Goal: Task Accomplishment & Management: Manage account settings

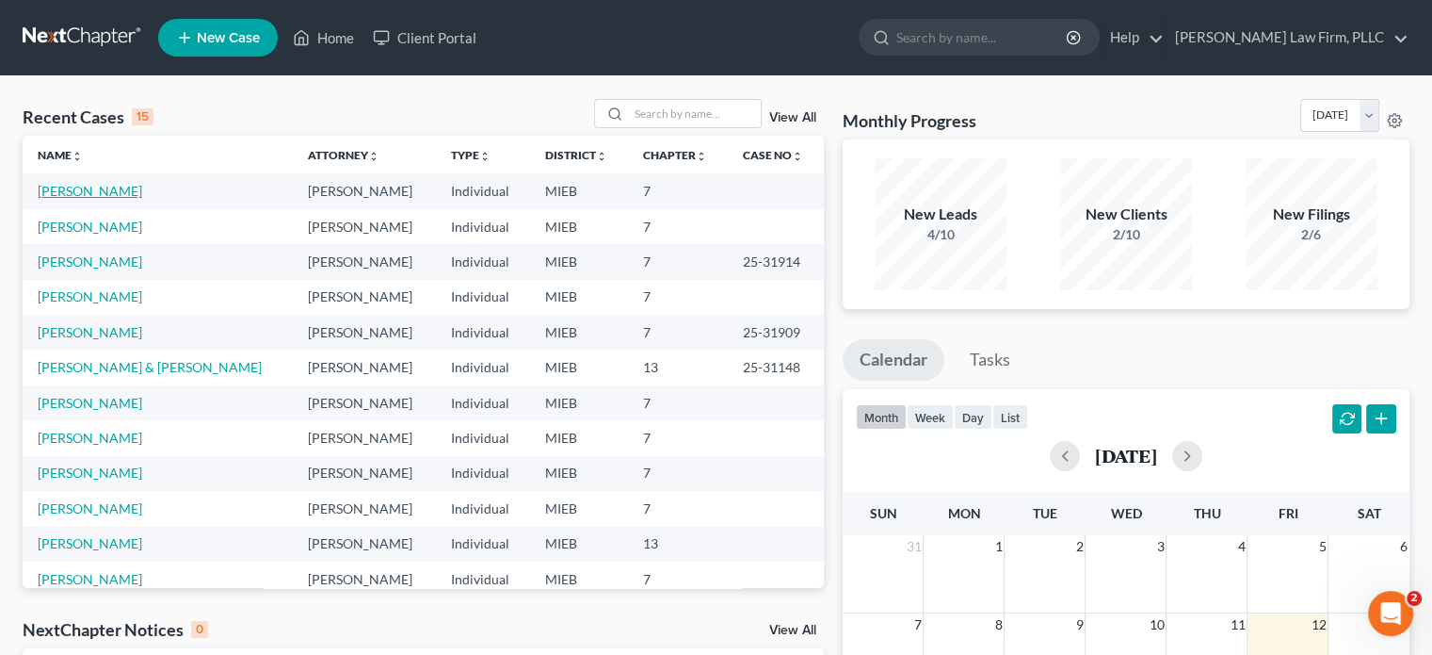
click at [132, 190] on link "[PERSON_NAME]" at bounding box center [90, 191] width 105 height 16
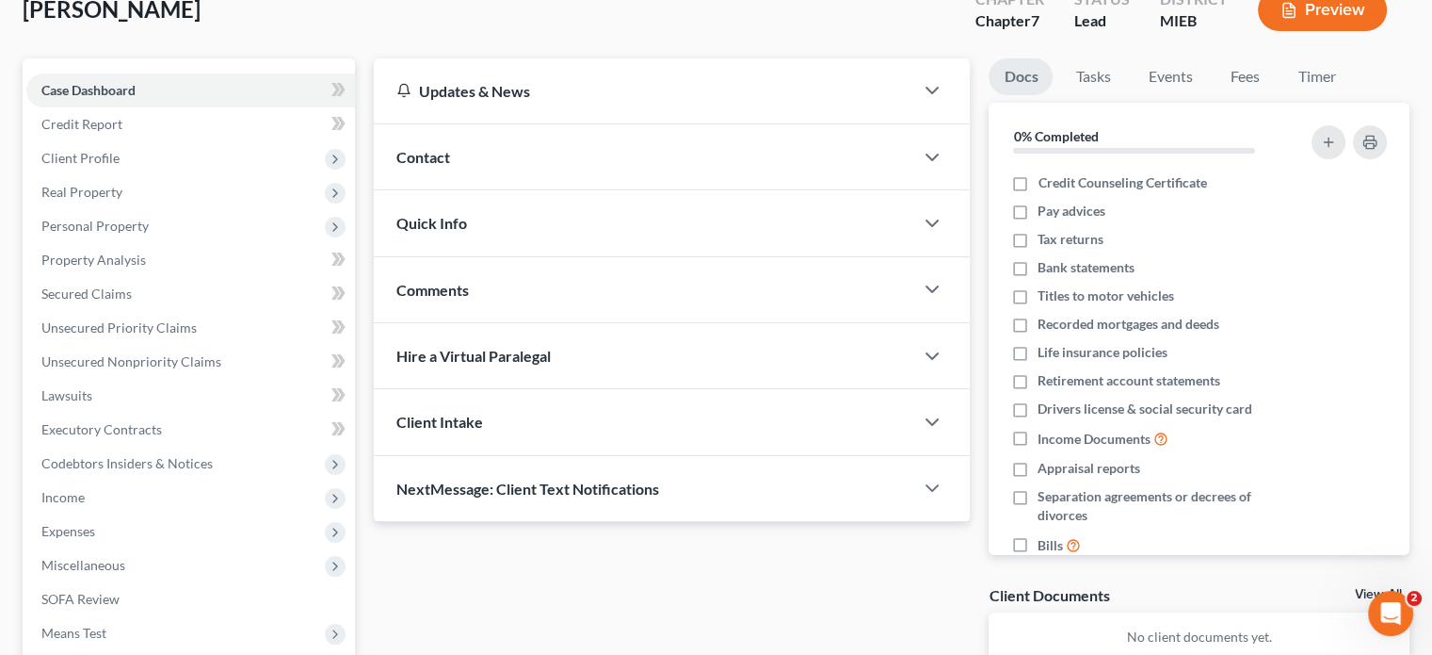
scroll to position [94, 0]
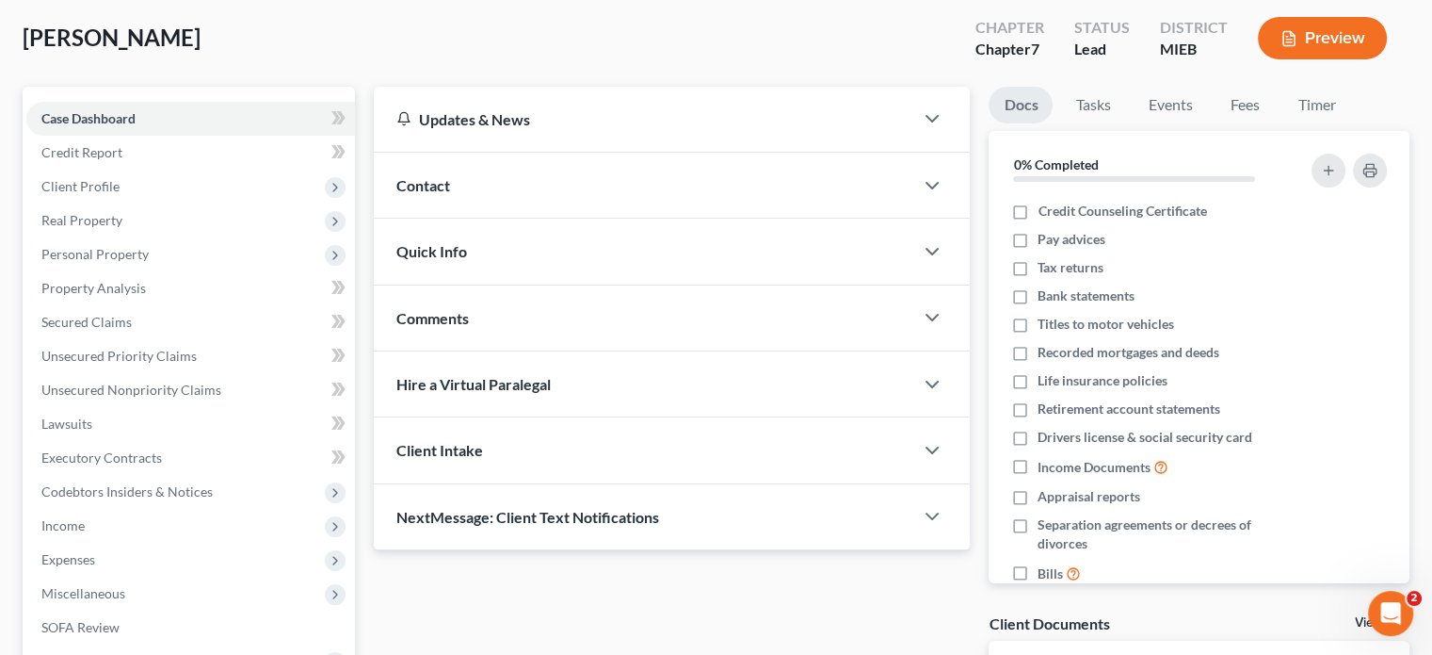
click at [132, 190] on span "Client Profile" at bounding box center [190, 187] width 329 height 34
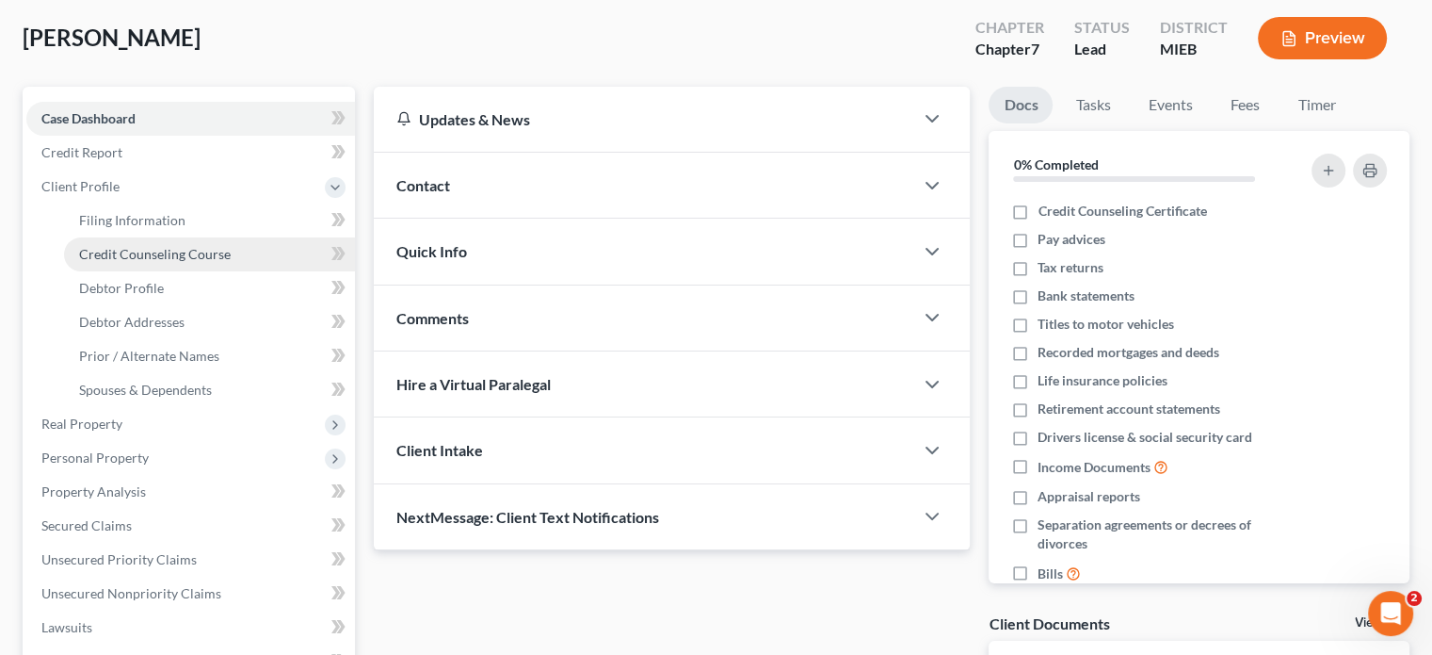
click at [145, 255] on span "Credit Counseling Course" at bounding box center [155, 254] width 152 height 16
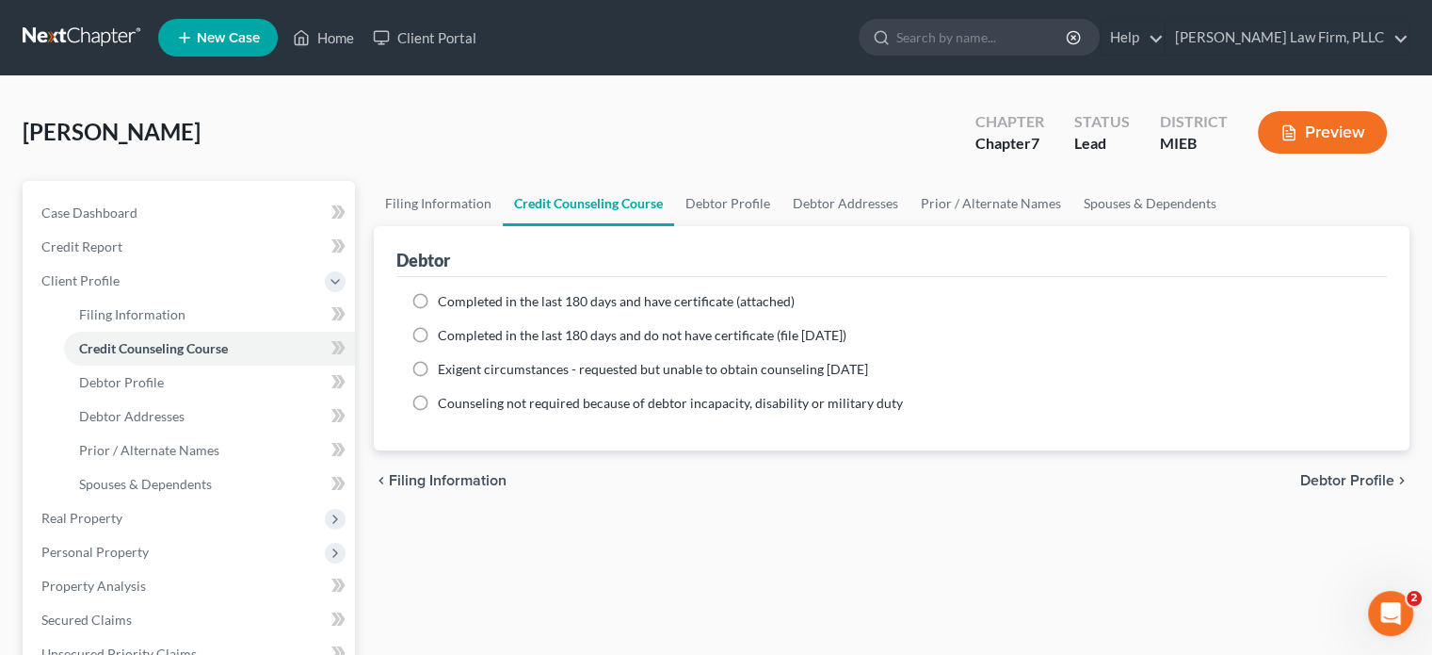
click at [438, 300] on label "Completed in the last 180 days and have certificate (attached)" at bounding box center [616, 301] width 357 height 19
click at [445, 300] on input "Completed in the last 180 days and have certificate (attached)" at bounding box center [451, 298] width 12 height 12
radio input "true"
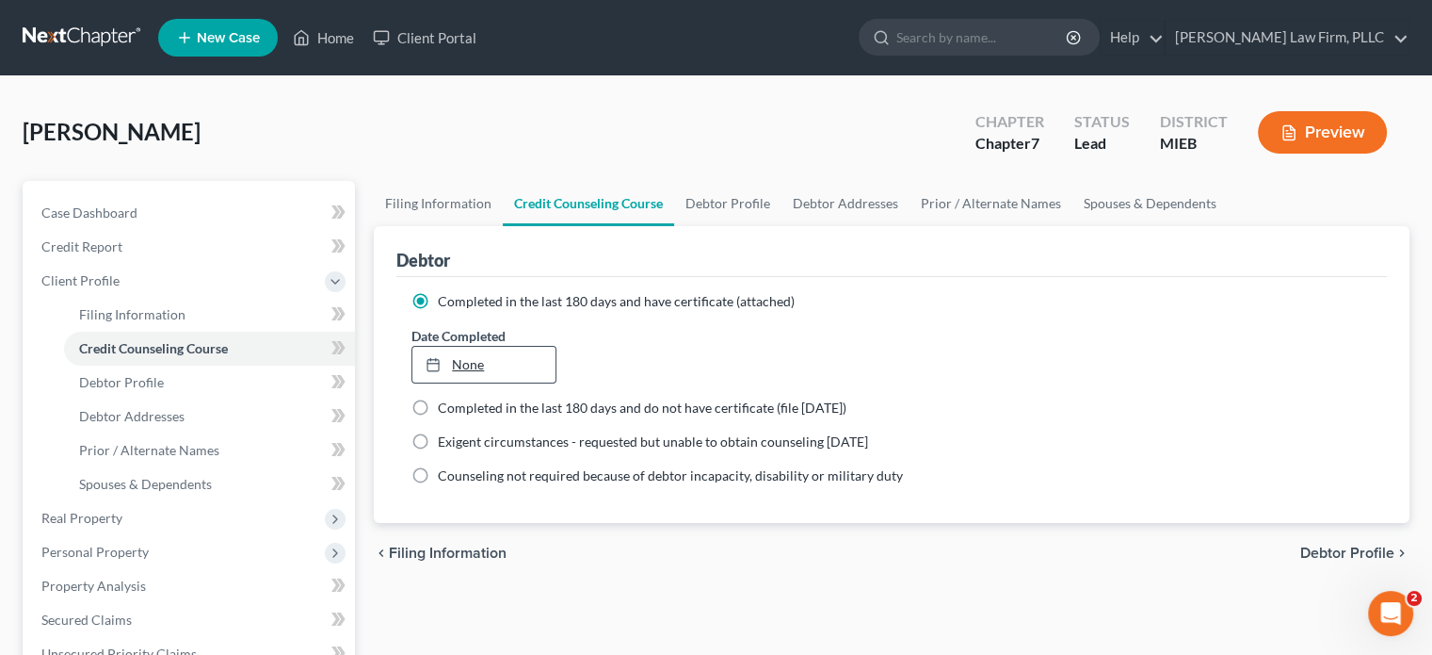
click at [452, 364] on link "None" at bounding box center [483, 365] width 142 height 36
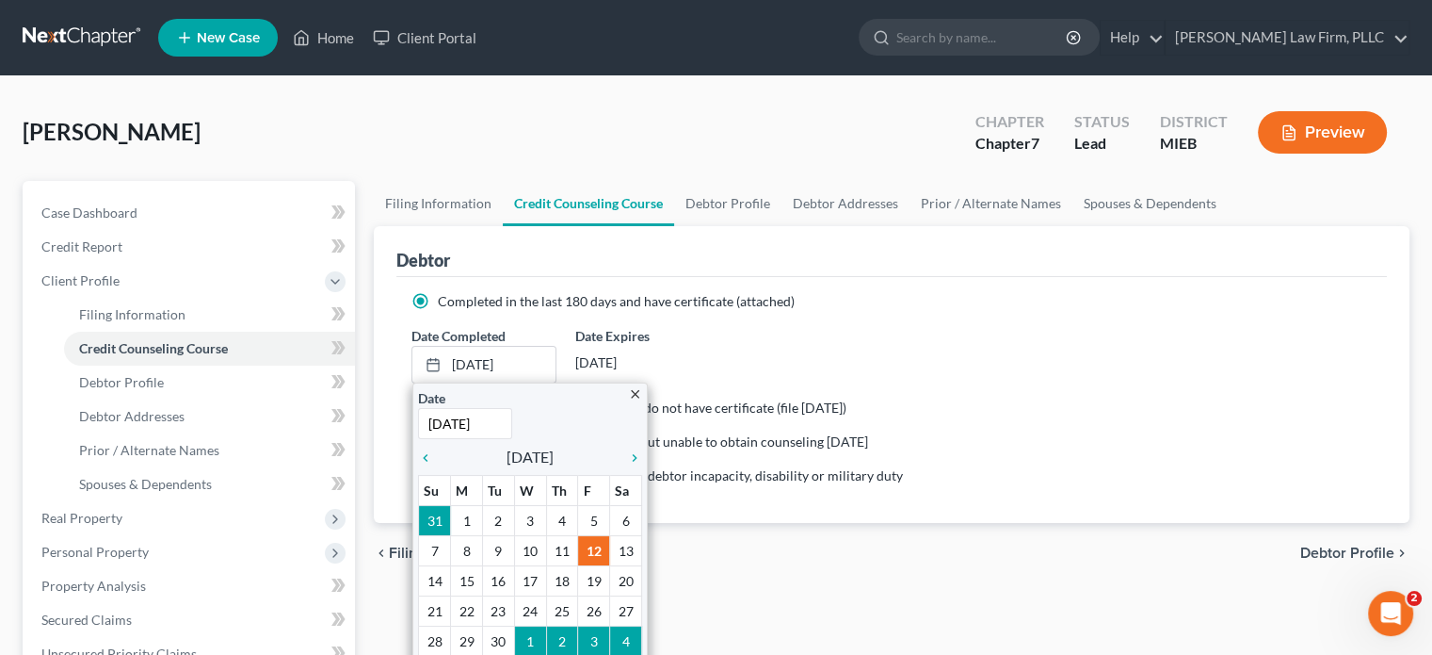
click at [734, 380] on div "Date Completed [DATE] close Date [DATE] Time 12:00 AM chevron_left [DATE] chevr…" at bounding box center [891, 354] width 979 height 57
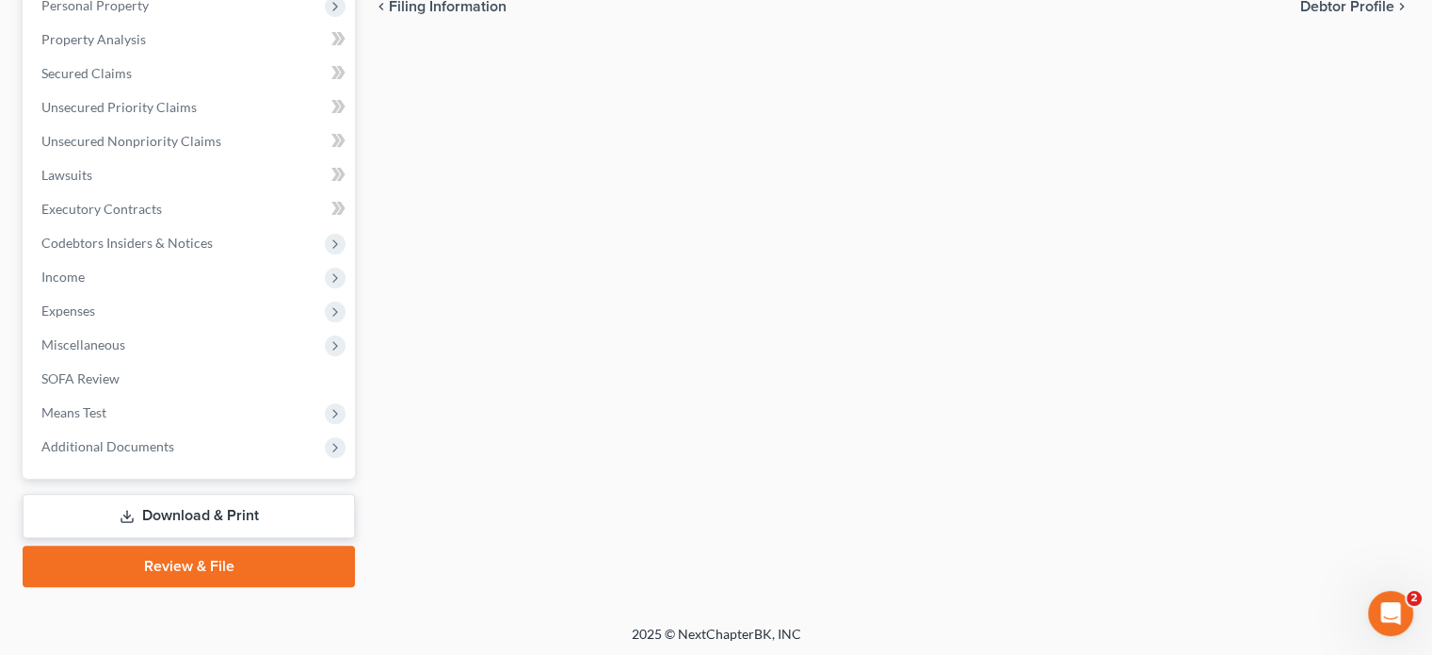
scroll to position [548, 0]
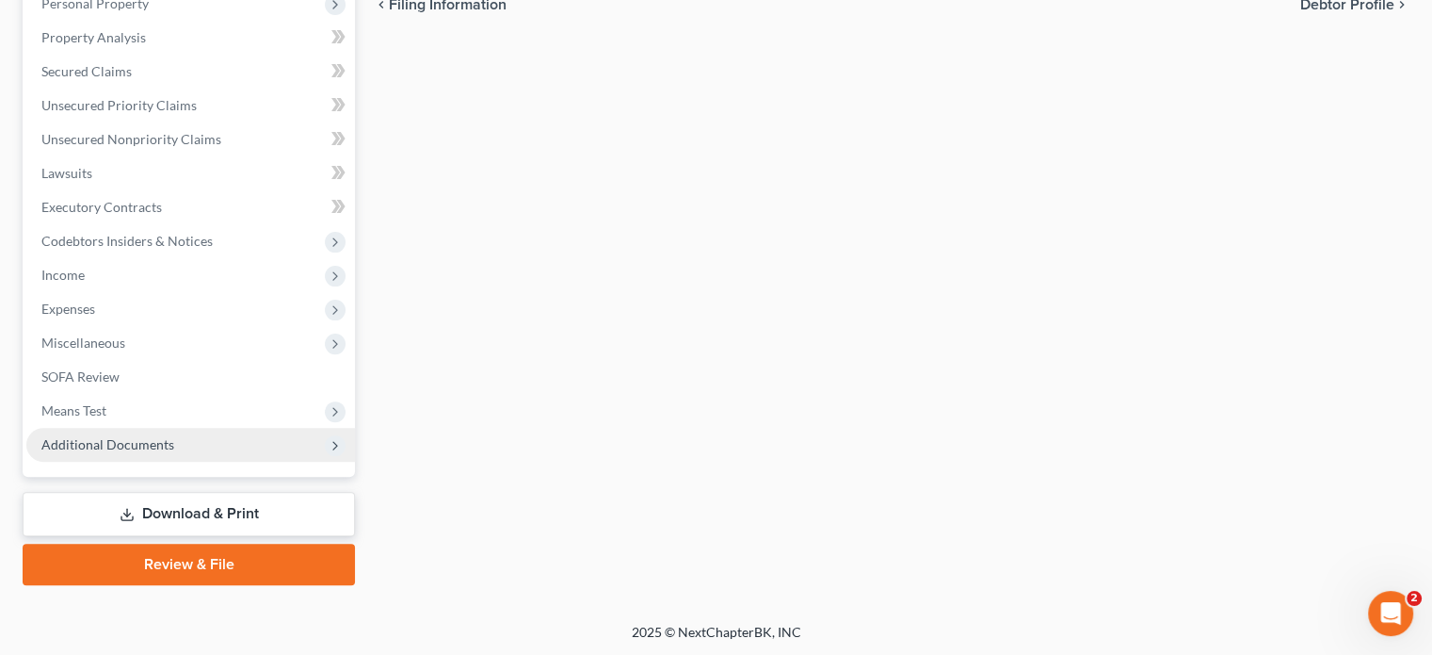
click at [127, 440] on span "Additional Documents" at bounding box center [107, 444] width 133 height 16
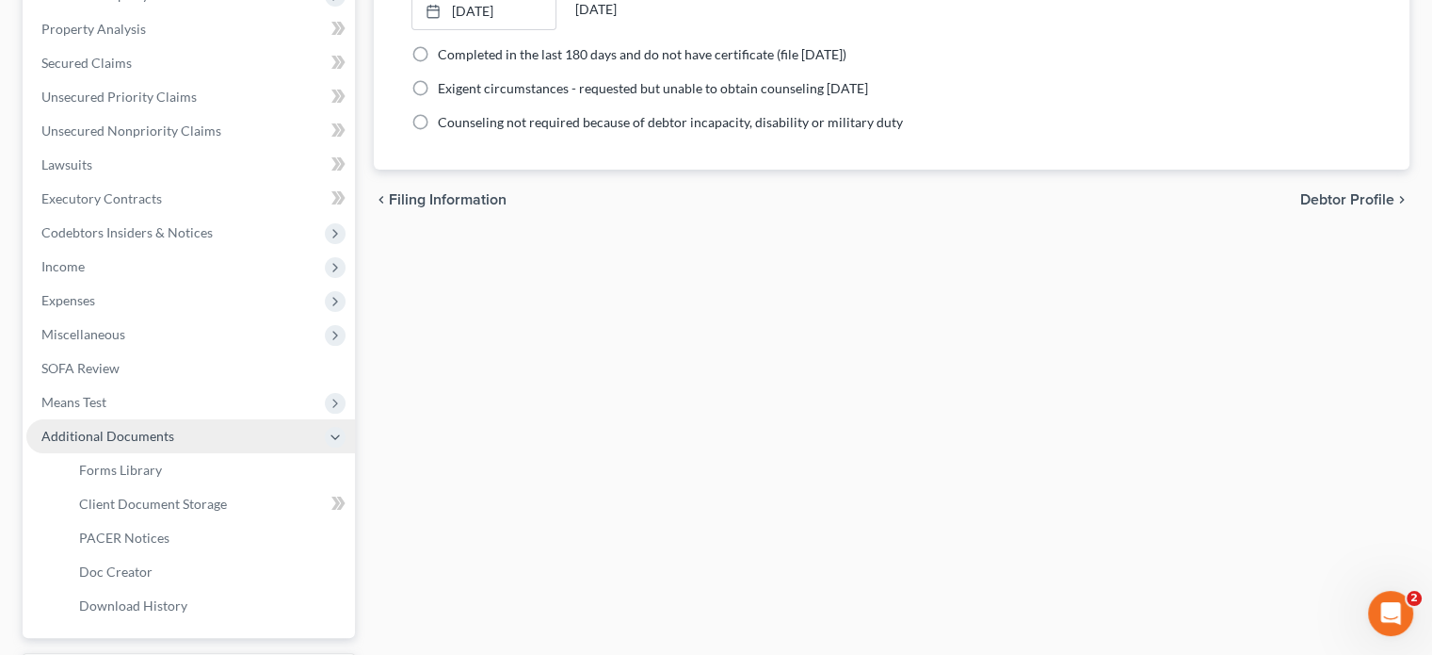
scroll to position [345, 0]
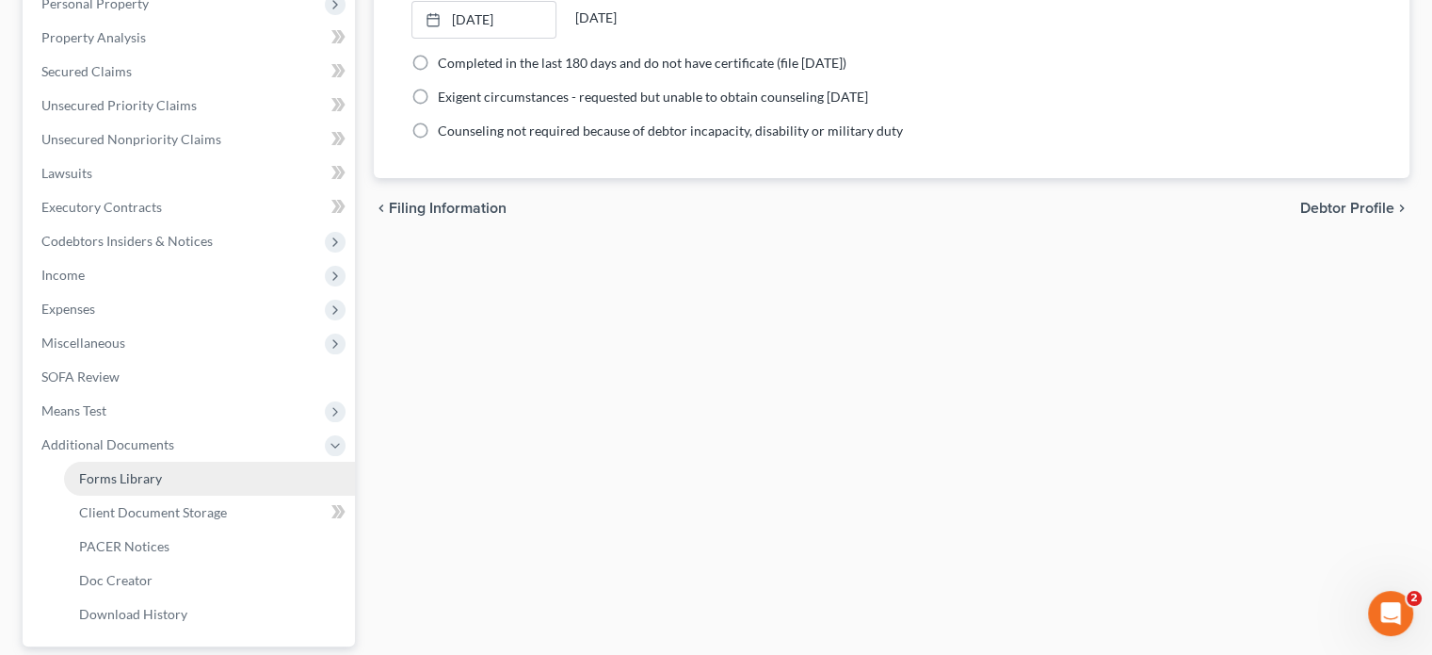
click at [132, 477] on span "Forms Library" at bounding box center [120, 478] width 83 height 16
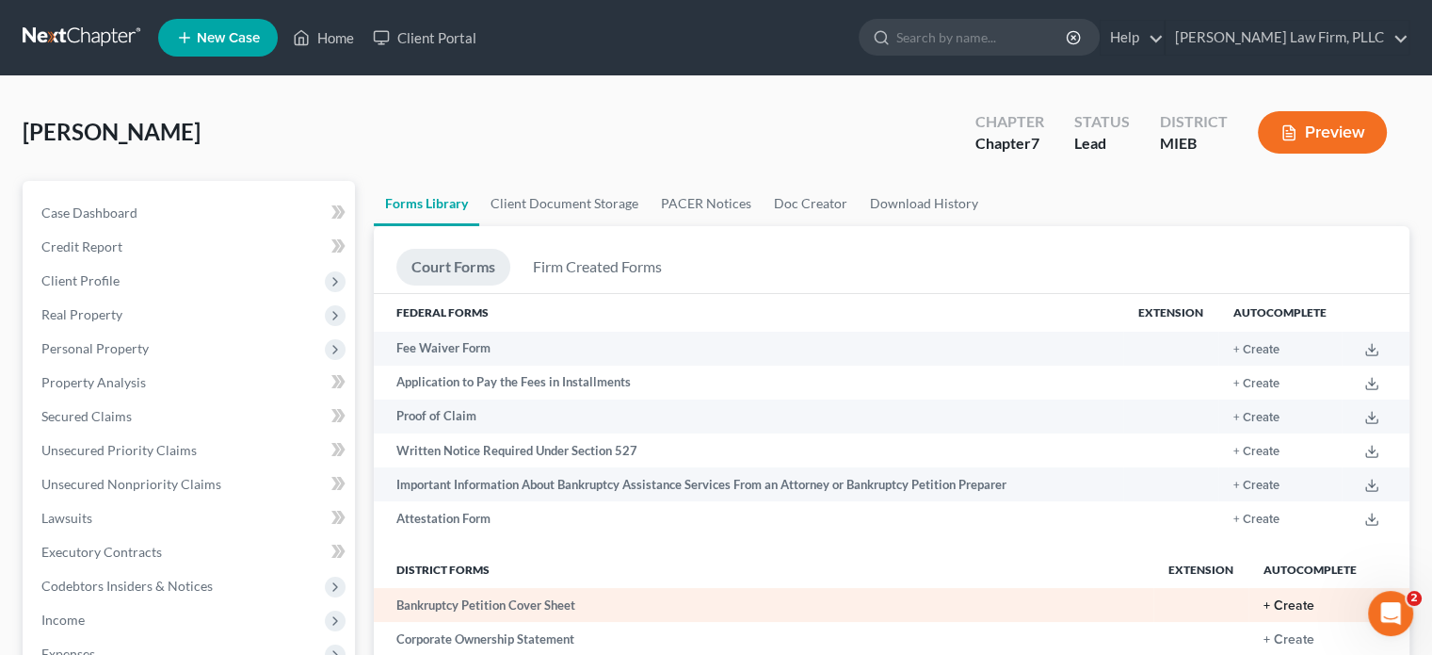
click at [1281, 604] on button "+ Create" at bounding box center [1289, 605] width 51 height 13
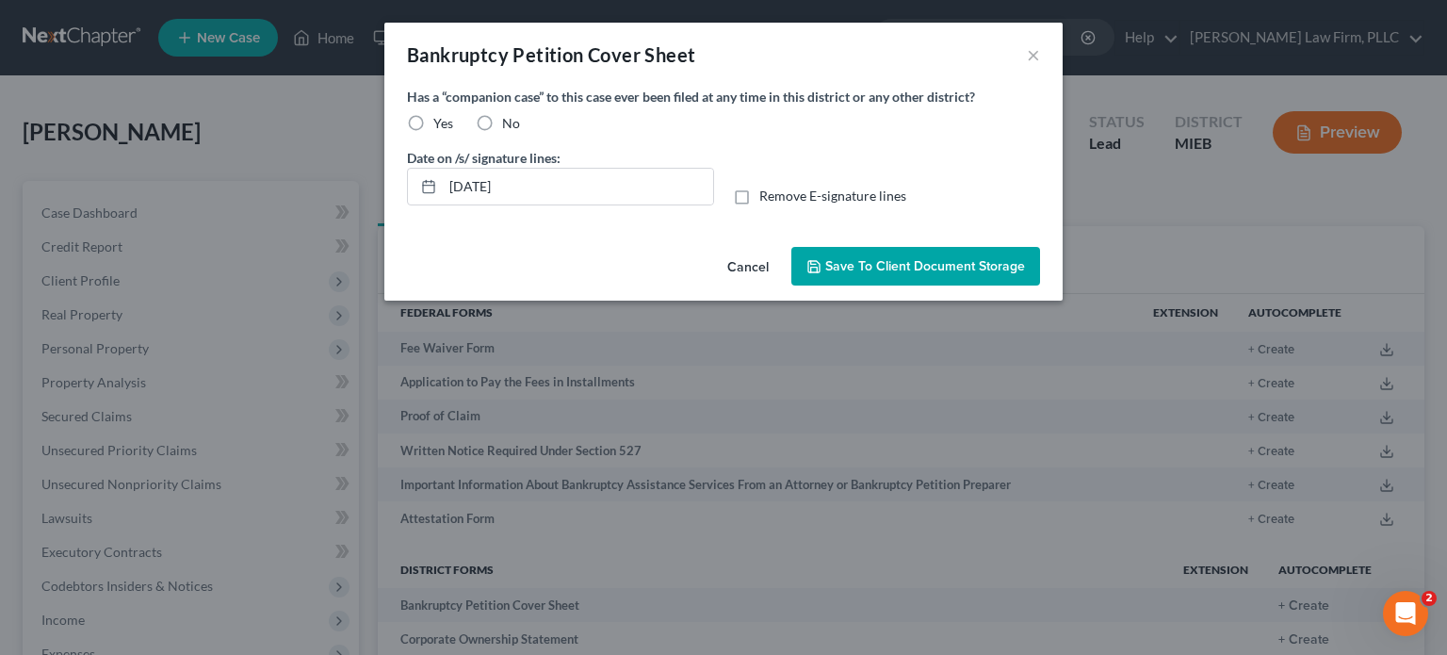
click at [502, 121] on label "No" at bounding box center [511, 123] width 18 height 19
click at [509, 121] on input "No" at bounding box center [515, 120] width 12 height 12
radio input "true"
click at [938, 270] on span "Save to Client Document Storage" at bounding box center [925, 266] width 200 height 16
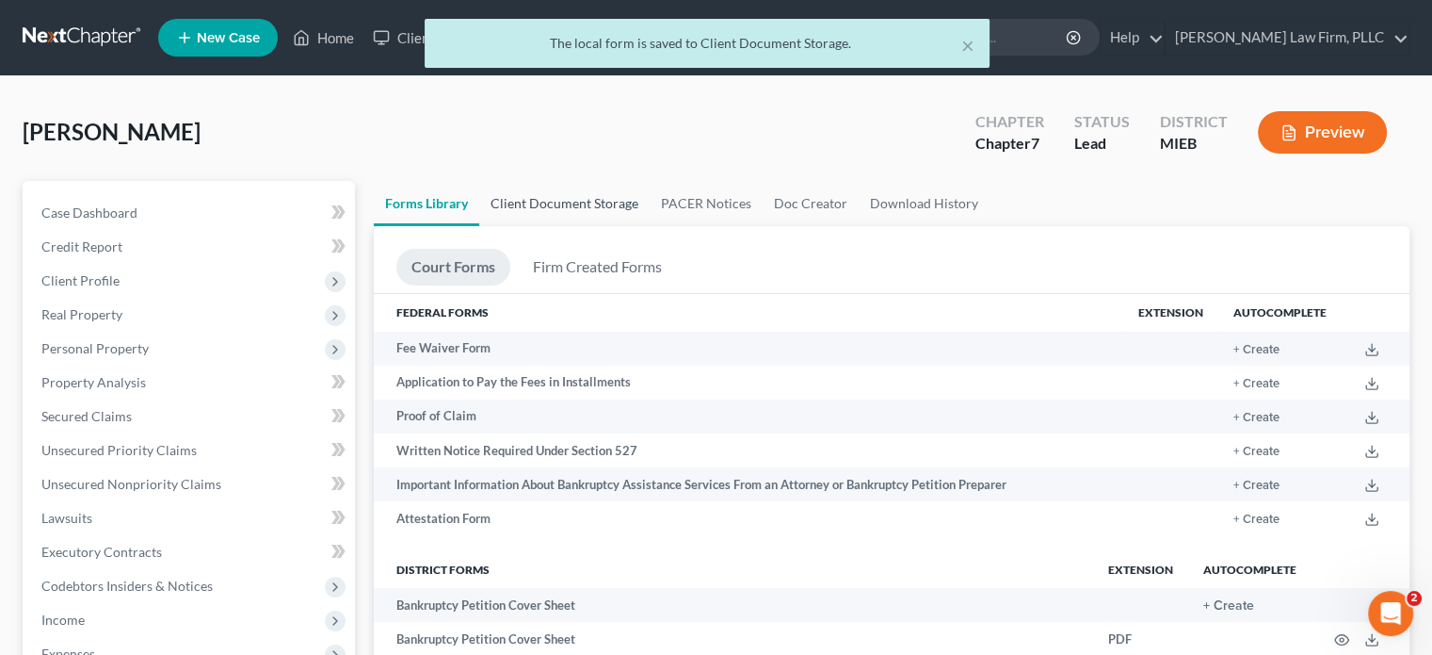
click at [575, 202] on link "Client Document Storage" at bounding box center [564, 203] width 170 height 45
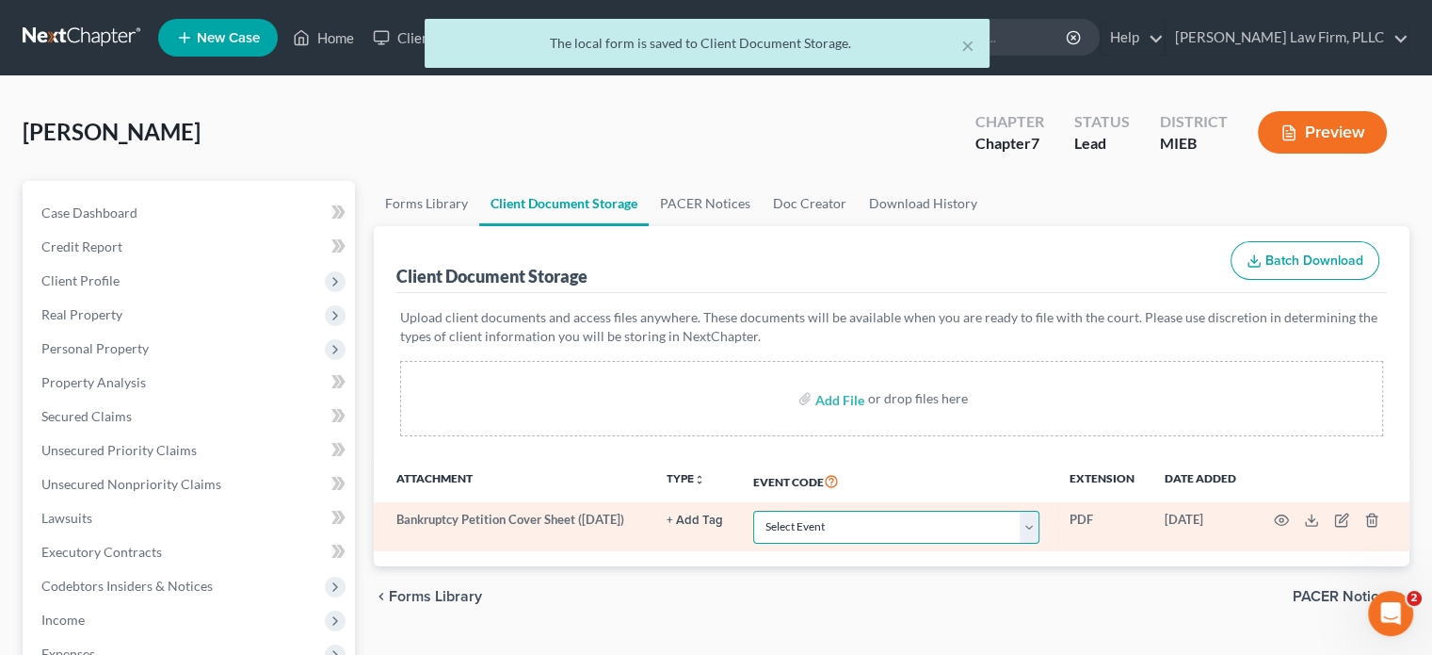
click at [893, 523] on select "Select Event 20 Largest Unsecured Creditors Amended Chapter 11 Plan Amended Cha…" at bounding box center [896, 526] width 286 height 33
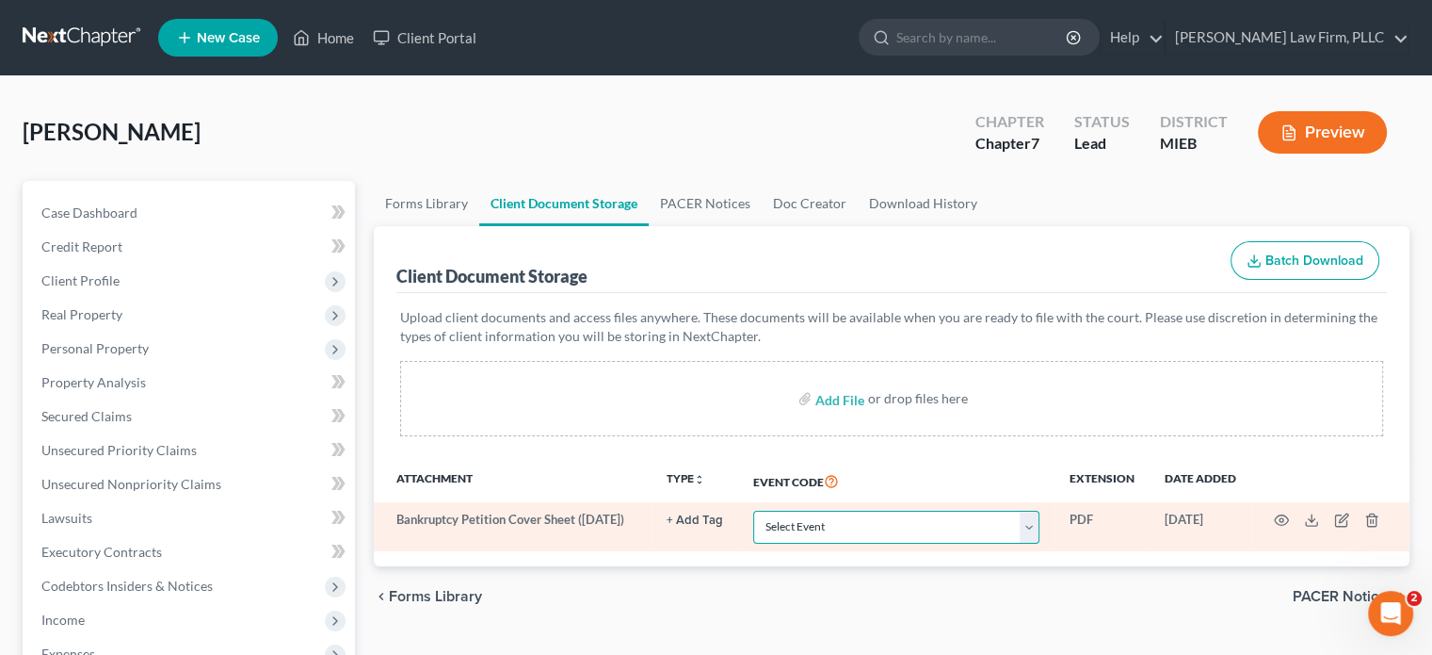
select select "6"
click at [753, 510] on select "Select Event 20 Largest Unsecured Creditors Amended Chapter 11 Plan Amended Cha…" at bounding box center [896, 526] width 286 height 33
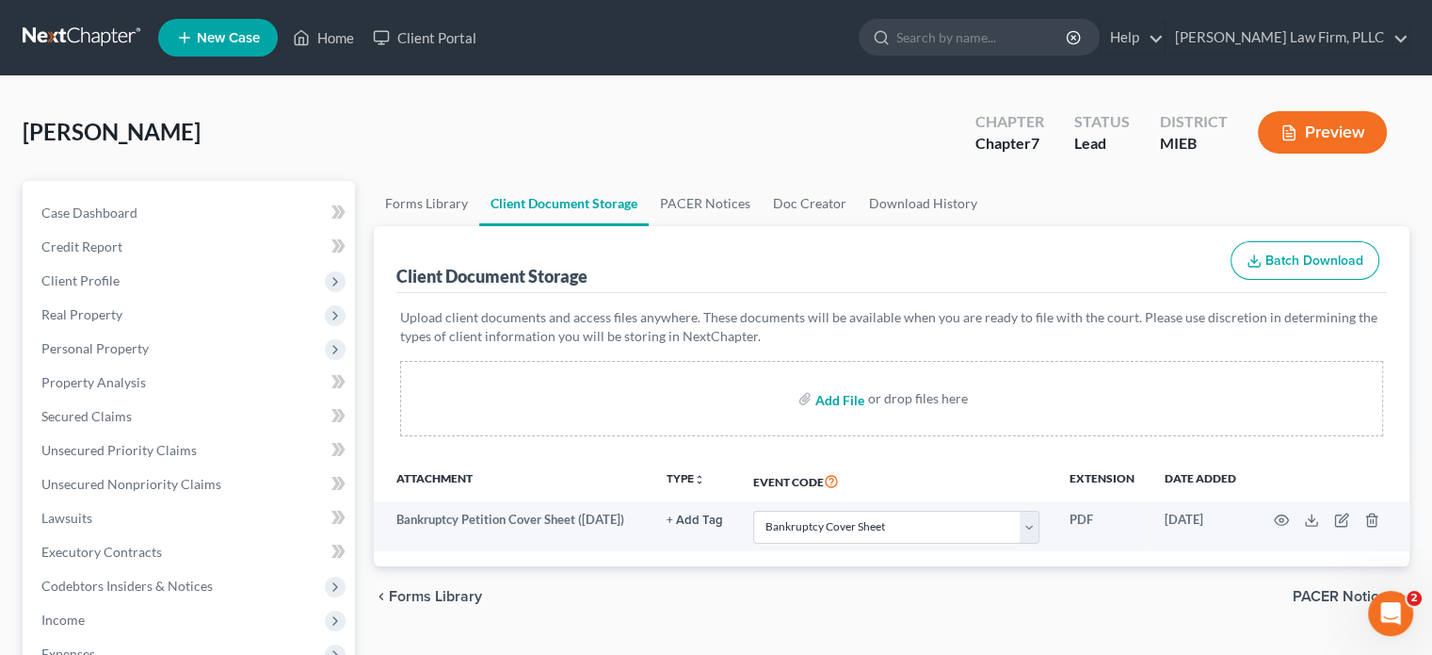
click at [834, 394] on input "file" at bounding box center [838, 398] width 45 height 34
type input "C:\fakepath\Cert. of Counseling.pdf"
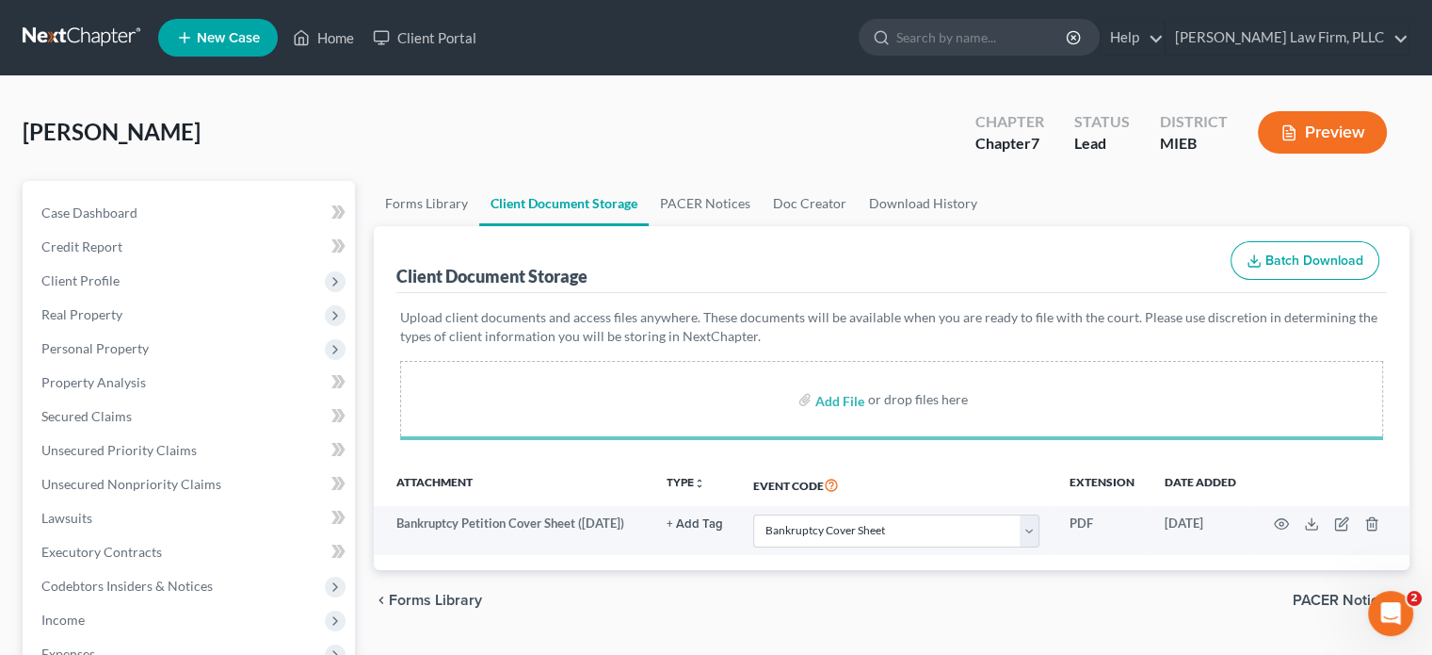
select select "6"
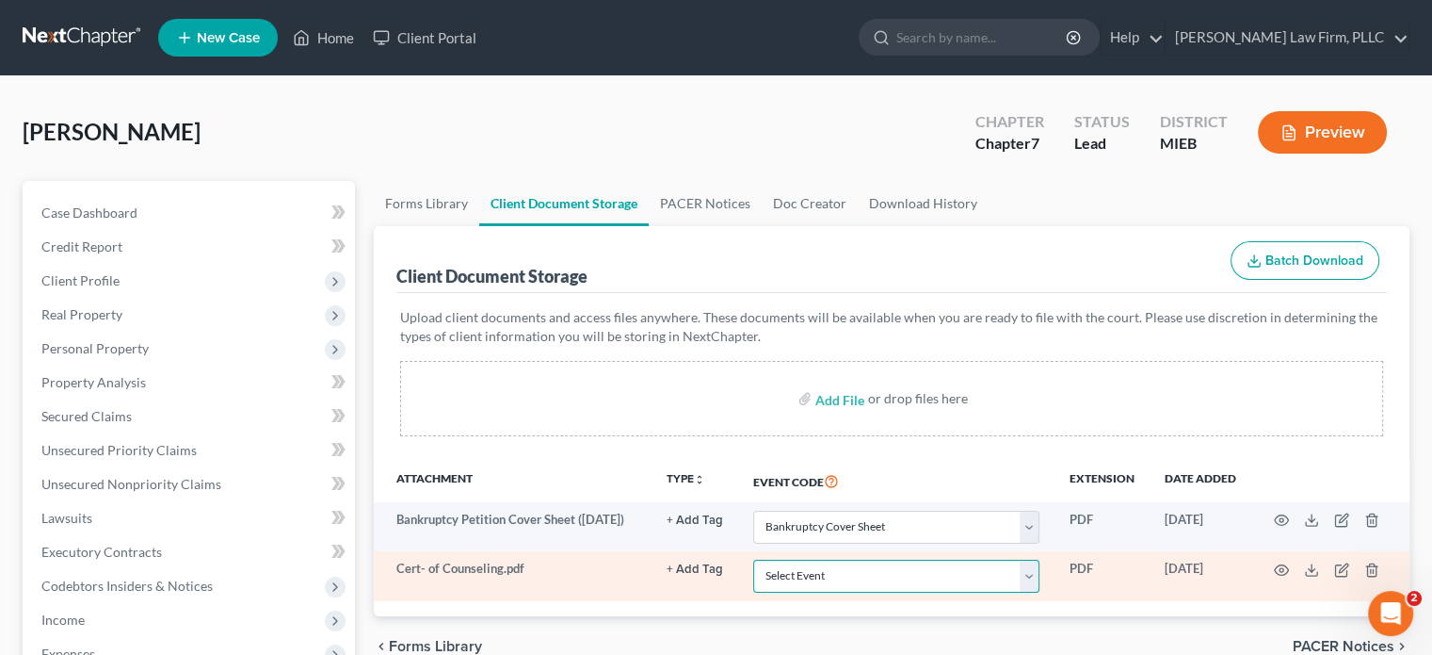
click at [1031, 581] on select "Select Event 20 Largest Unsecured Creditors Amended Chapter 11 Plan Amended Cha…" at bounding box center [896, 575] width 286 height 33
select select "7"
click at [753, 559] on select "Select Event 20 Largest Unsecured Creditors Amended Chapter 11 Plan Amended Cha…" at bounding box center [896, 575] width 286 height 33
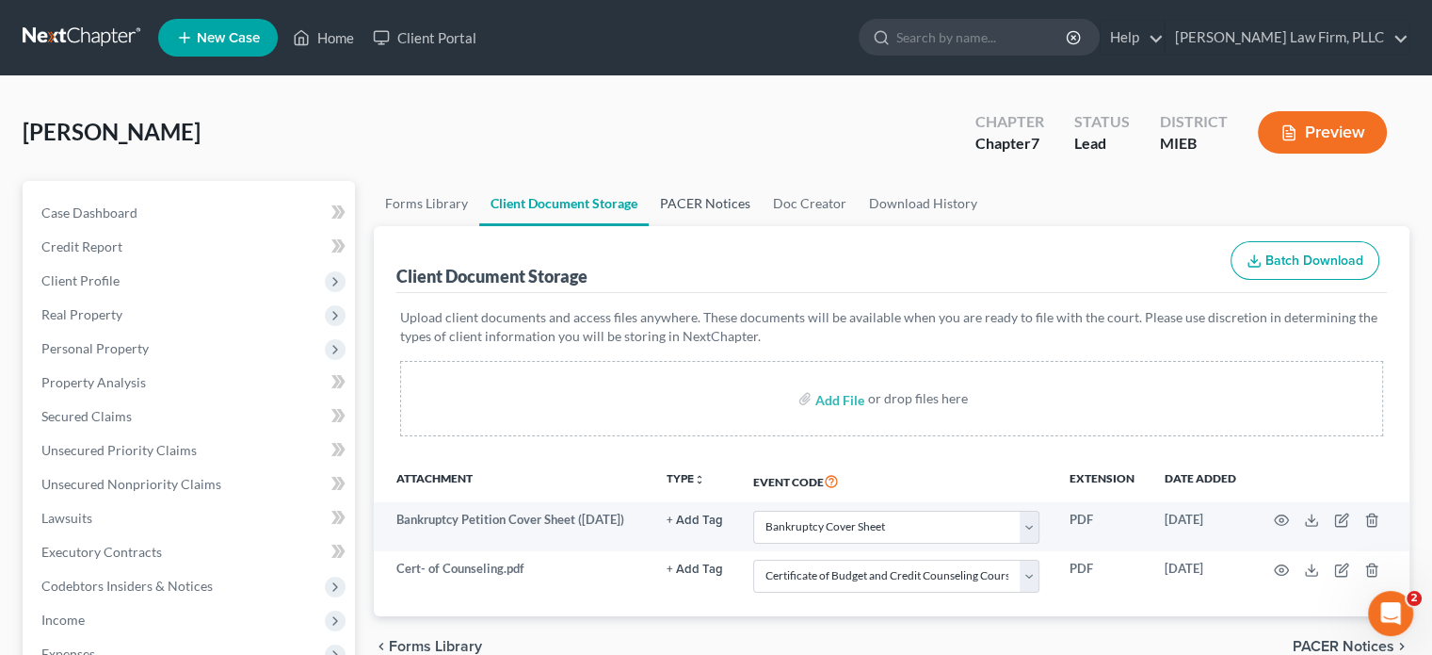
click at [715, 202] on link "PACER Notices" at bounding box center [705, 203] width 113 height 45
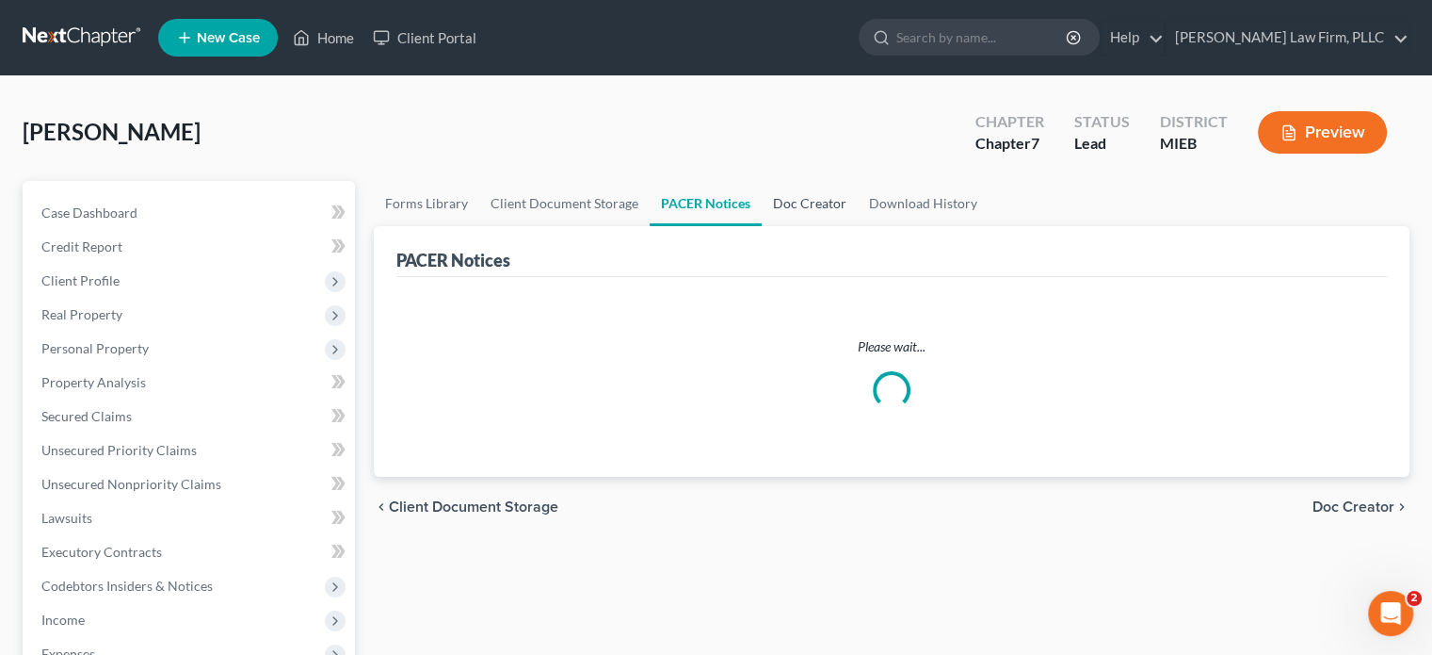
click at [789, 202] on link "Doc Creator" at bounding box center [810, 203] width 96 height 45
